Goal: Task Accomplishment & Management: Use online tool/utility

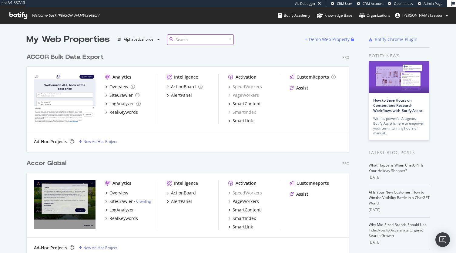
scroll to position [1306, 323]
click at [61, 161] on div "Accor Global" at bounding box center [46, 163] width 40 height 9
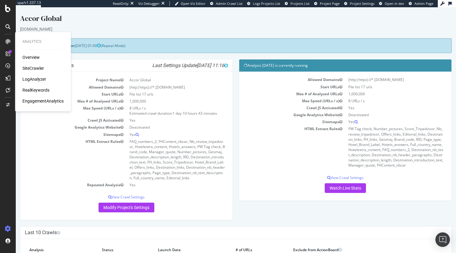
click at [29, 77] on div "LogAnalyzer" at bounding box center [34, 79] width 24 height 6
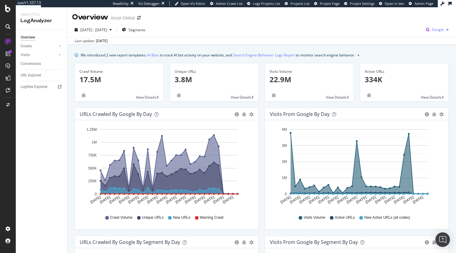
click at [432, 29] on span "Google" at bounding box center [438, 29] width 12 height 5
click at [405, 33] on span "OpenAI" at bounding box center [403, 35] width 22 height 5
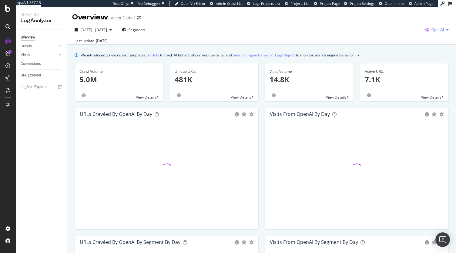
click at [435, 29] on span "OpenAI" at bounding box center [438, 29] width 12 height 5
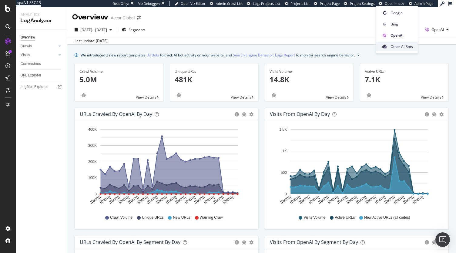
click at [407, 47] on span "Other AI Bots" at bounding box center [402, 46] width 22 height 5
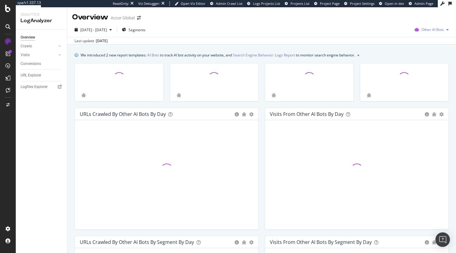
click at [433, 28] on span "Other AI Bots" at bounding box center [433, 29] width 22 height 5
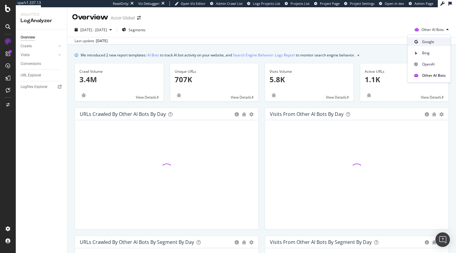
click at [425, 40] on span "Google" at bounding box center [434, 41] width 24 height 5
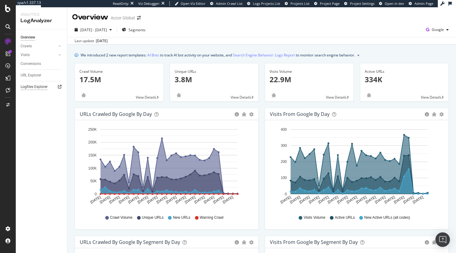
click at [42, 89] on div "Logfiles Explorer" at bounding box center [34, 87] width 27 height 6
click at [236, 211] on div "Crawl Volume Unique URLs New URLs Warning Crawl" at bounding box center [167, 218] width 168 height 14
click at [27, 57] on div "Overview" at bounding box center [30, 57] width 17 height 6
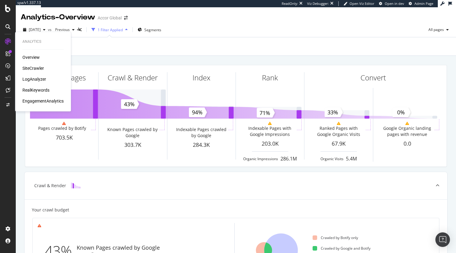
click at [25, 63] on div "Overview SiteCrawler LogAnalyzer RealKeywords EngagementAnalytics" at bounding box center [42, 79] width 41 height 50
click at [24, 66] on div "SiteCrawler" at bounding box center [33, 68] width 22 height 6
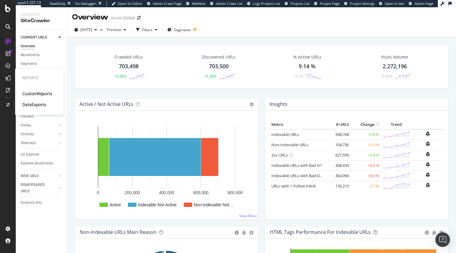
click at [35, 95] on div "CustomReports" at bounding box center [37, 94] width 30 height 6
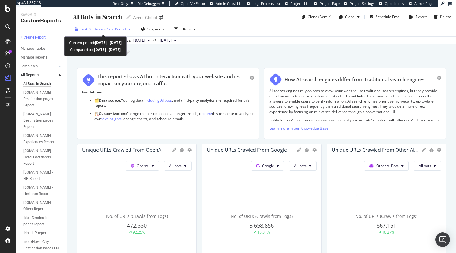
click at [122, 31] on span "vs Prev. Period" at bounding box center [114, 28] width 24 height 5
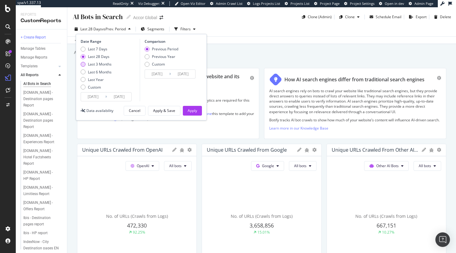
click at [103, 66] on div "Last 3 Months" at bounding box center [100, 64] width 24 height 5
type input "[DATE]"
click at [190, 110] on div "Apply" at bounding box center [192, 110] width 9 height 5
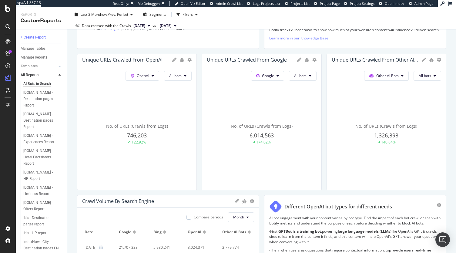
scroll to position [90, 0]
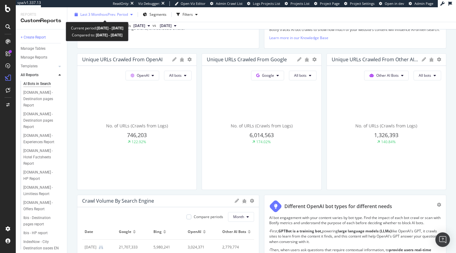
click at [123, 15] on span "vs Prev. Period" at bounding box center [116, 14] width 24 height 5
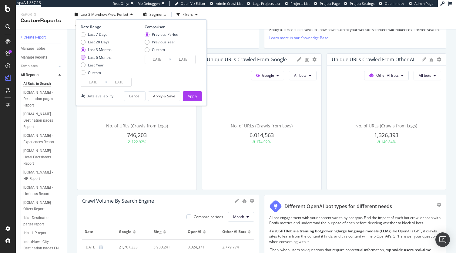
click at [99, 56] on div "Last 6 Months" at bounding box center [100, 57] width 24 height 5
type input "[DATE]"
click at [195, 95] on div "Apply" at bounding box center [192, 95] width 9 height 5
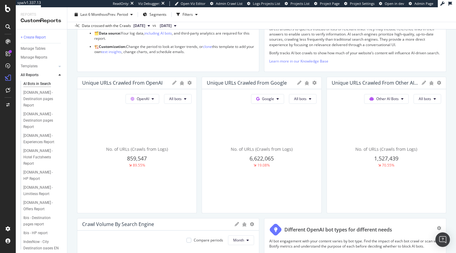
scroll to position [68, 0]
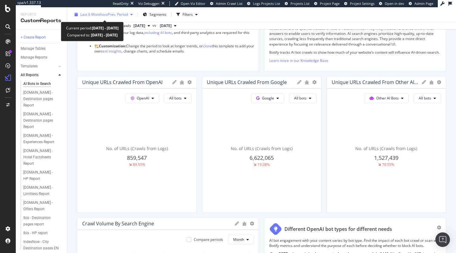
click at [120, 13] on span "vs Prev. Period" at bounding box center [116, 14] width 24 height 5
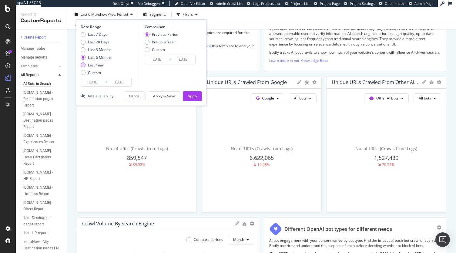
click at [98, 63] on div "Last Year" at bounding box center [96, 64] width 16 height 5
type input "[DATE]"
click at [194, 95] on div "Apply" at bounding box center [192, 95] width 9 height 5
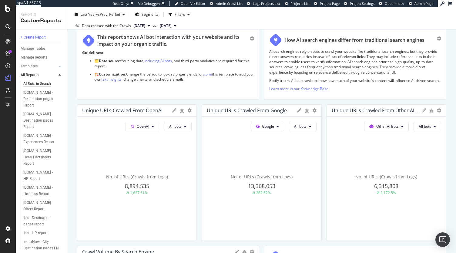
scroll to position [27, 0]
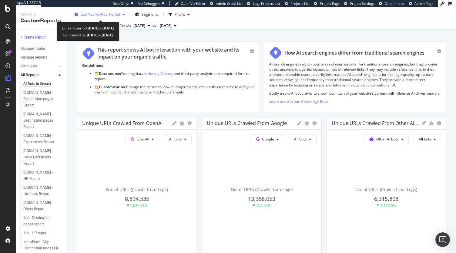
click at [114, 18] on div "Last Year vs Prev. Period" at bounding box center [99, 14] width 55 height 9
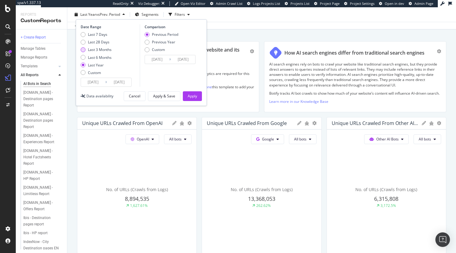
click at [106, 51] on div "Last 3 Months" at bounding box center [100, 49] width 24 height 5
type input "[DATE]"
click at [195, 96] on div "Apply" at bounding box center [192, 95] width 9 height 5
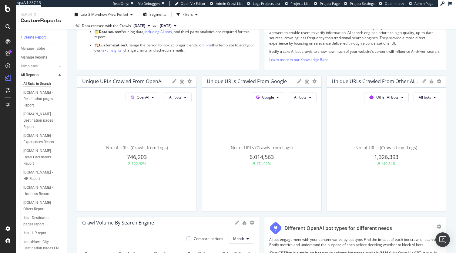
scroll to position [69, 0]
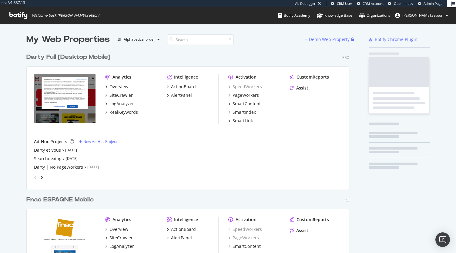
scroll to position [1066, 323]
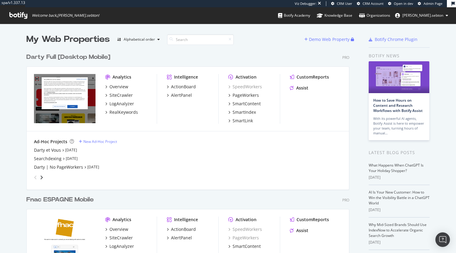
click at [88, 56] on div "Darty Full [Desktop Mobile]" at bounding box center [68, 57] width 84 height 9
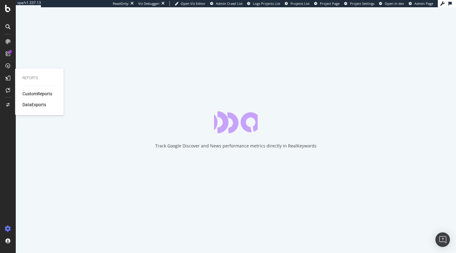
click at [27, 103] on div "DataExports" at bounding box center [34, 105] width 24 height 6
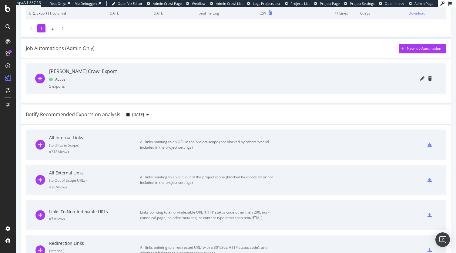
scroll to position [170, 0]
